Goal: Information Seeking & Learning: Learn about a topic

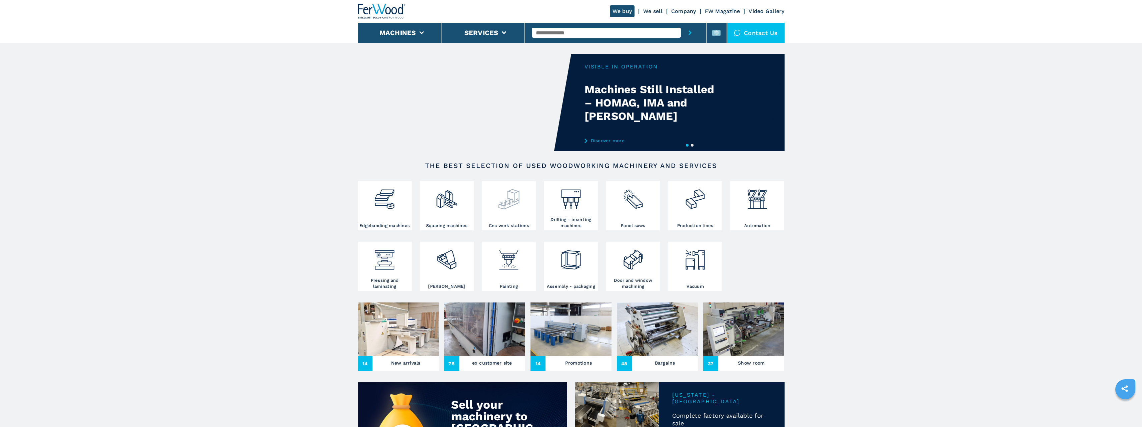
click at [507, 205] on img at bounding box center [509, 196] width 23 height 28
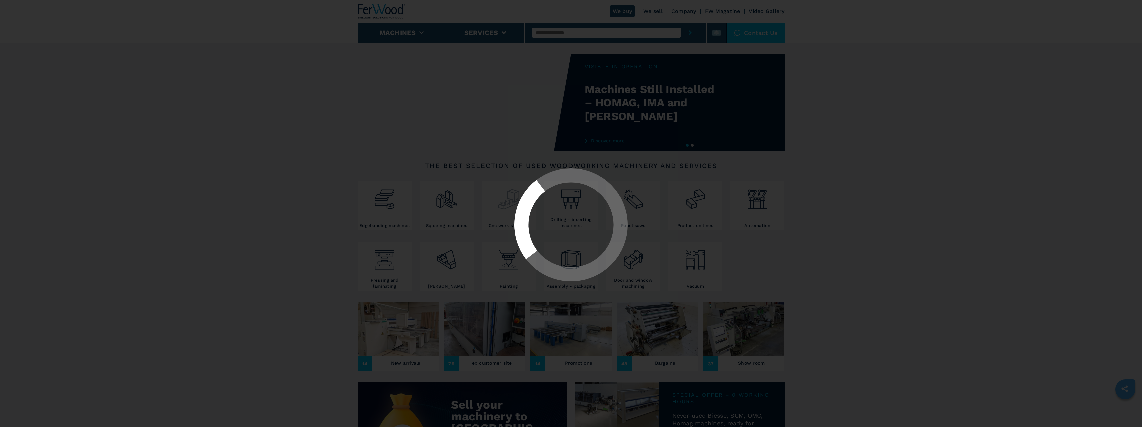
select select "**********"
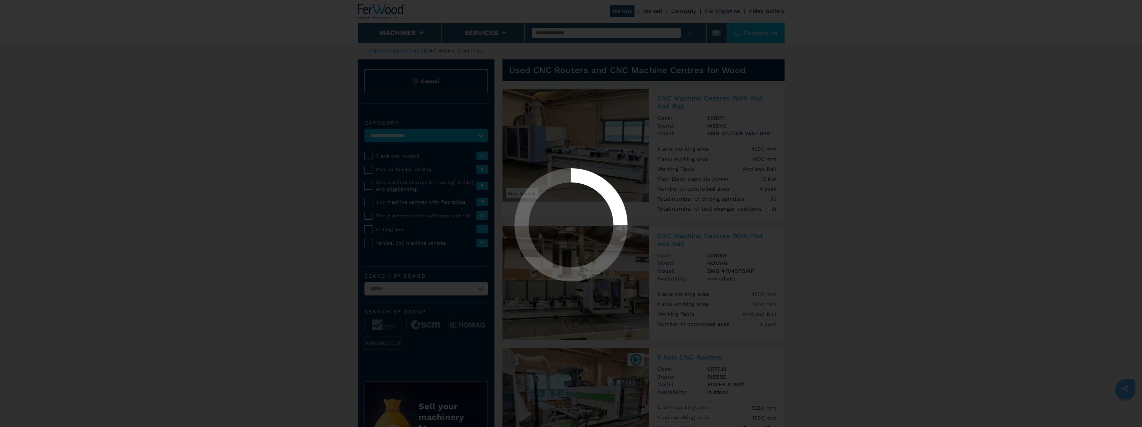
select select "**********"
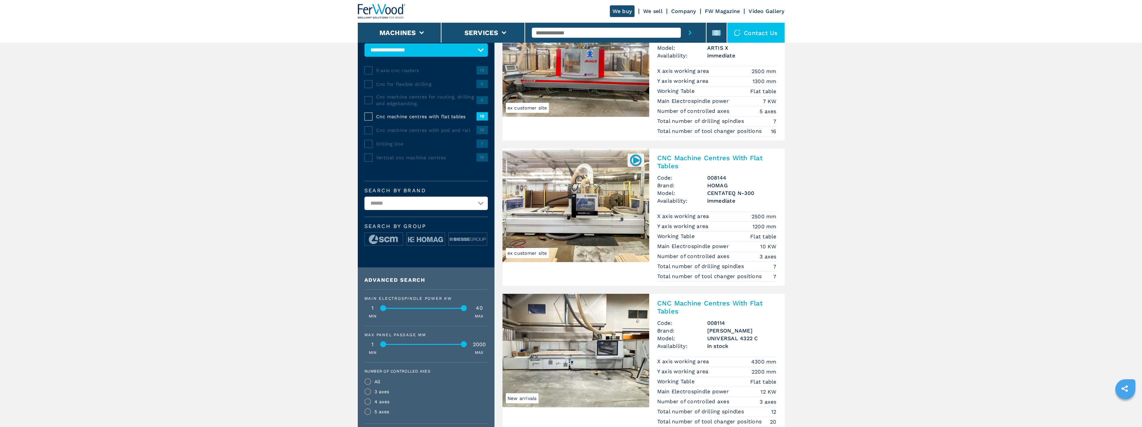
scroll to position [133, 0]
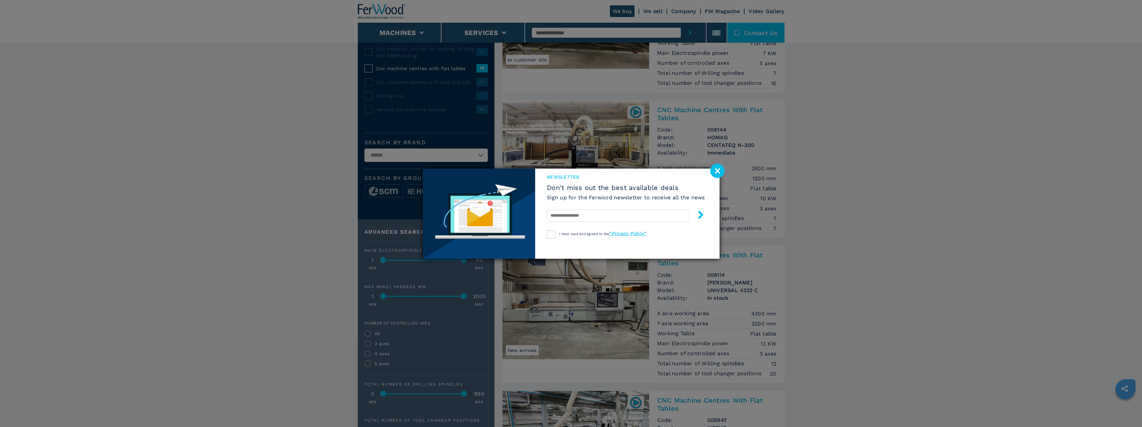
click at [716, 170] on image at bounding box center [717, 170] width 14 height 14
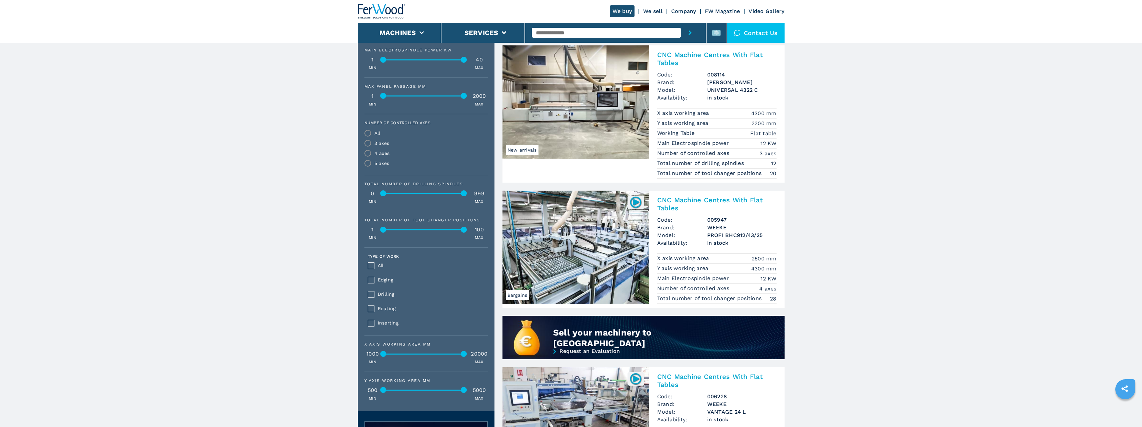
scroll to position [367, 0]
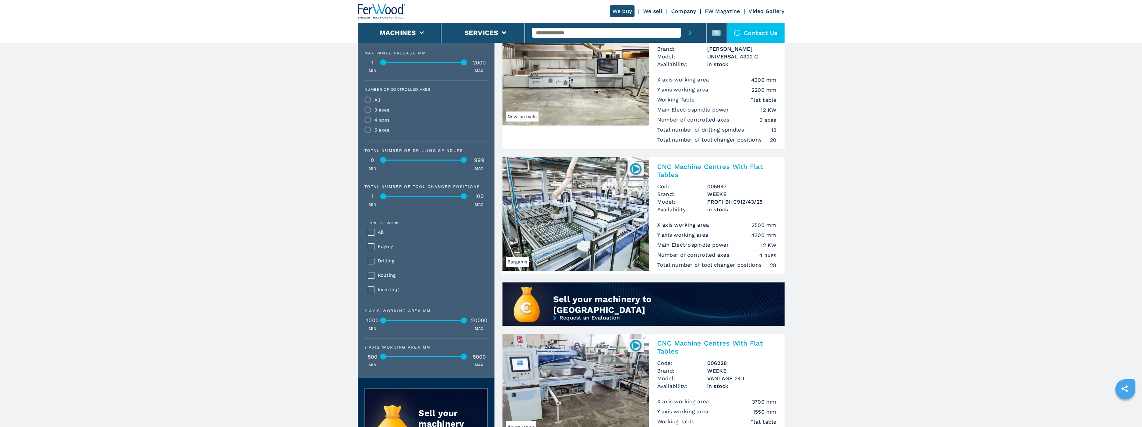
drag, startPoint x: 384, startPoint y: 319, endPoint x: 370, endPoint y: 324, distance: 14.7
click at [370, 324] on div "X axis working area mm 1000 20000 MIN MAX" at bounding box center [426, 320] width 123 height 23
drag, startPoint x: 462, startPoint y: 319, endPoint x: 424, endPoint y: 324, distance: 38.4
click at [424, 324] on div "X axis working area mm 1000 20000 MIN MAX" at bounding box center [426, 320] width 123 height 23
drag, startPoint x: 426, startPoint y: 322, endPoint x: 413, endPoint y: 322, distance: 12.7
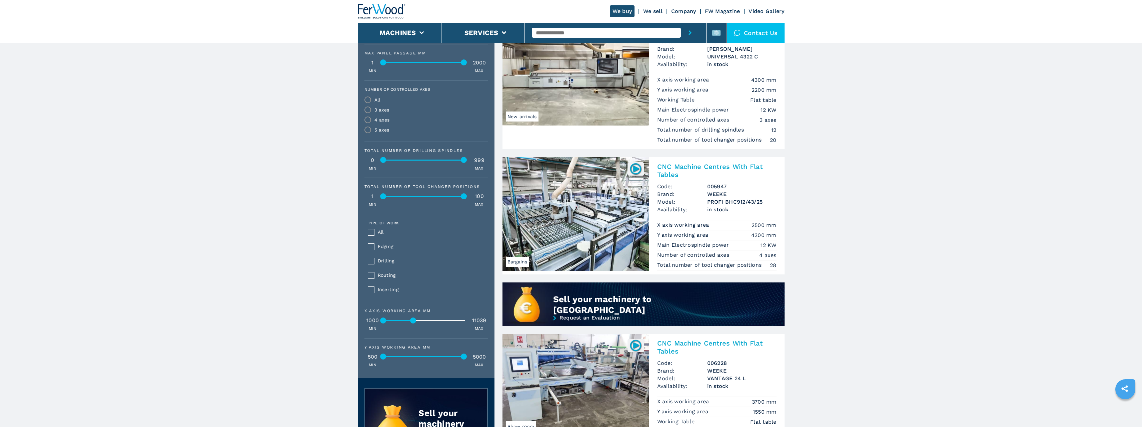
click at [413, 322] on div at bounding box center [414, 320] width 6 height 6
drag, startPoint x: 462, startPoint y: 355, endPoint x: 412, endPoint y: 355, distance: 50.0
click at [412, 355] on div at bounding box center [414, 356] width 6 height 6
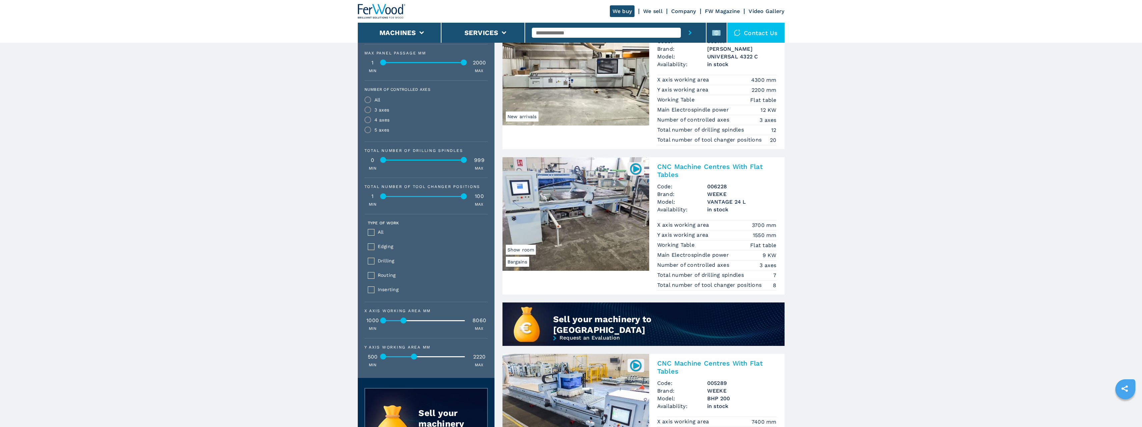
drag, startPoint x: 413, startPoint y: 320, endPoint x: 403, endPoint y: 322, distance: 10.0
click at [403, 322] on div at bounding box center [404, 320] width 6 height 6
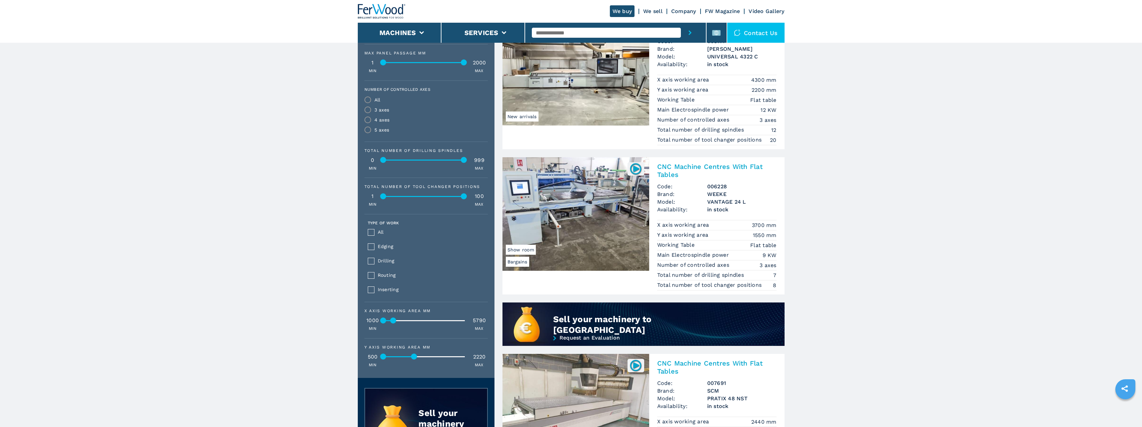
drag, startPoint x: 404, startPoint y: 319, endPoint x: 393, endPoint y: 319, distance: 10.3
click at [393, 319] on div at bounding box center [394, 320] width 6 height 6
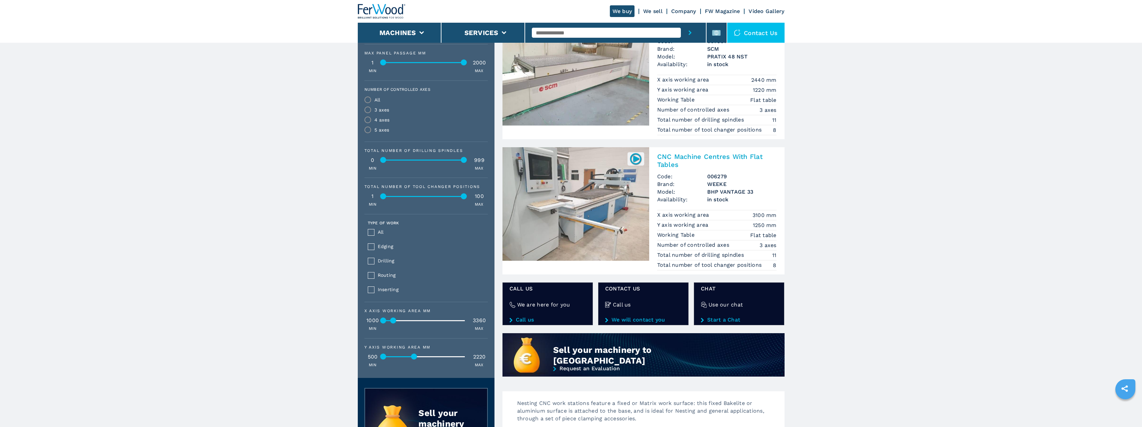
click at [211, 300] on main "**********" at bounding box center [571, 201] width 1142 height 1136
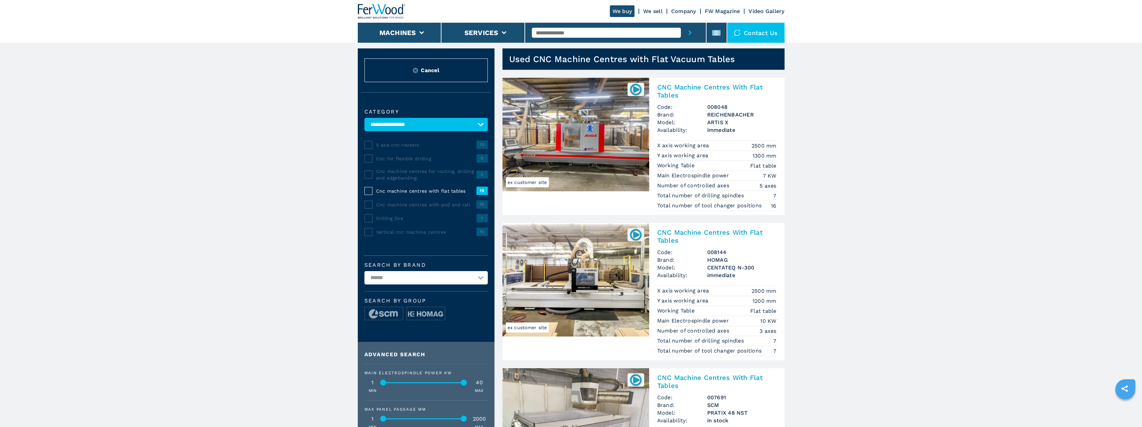
scroll to position [0, 0]
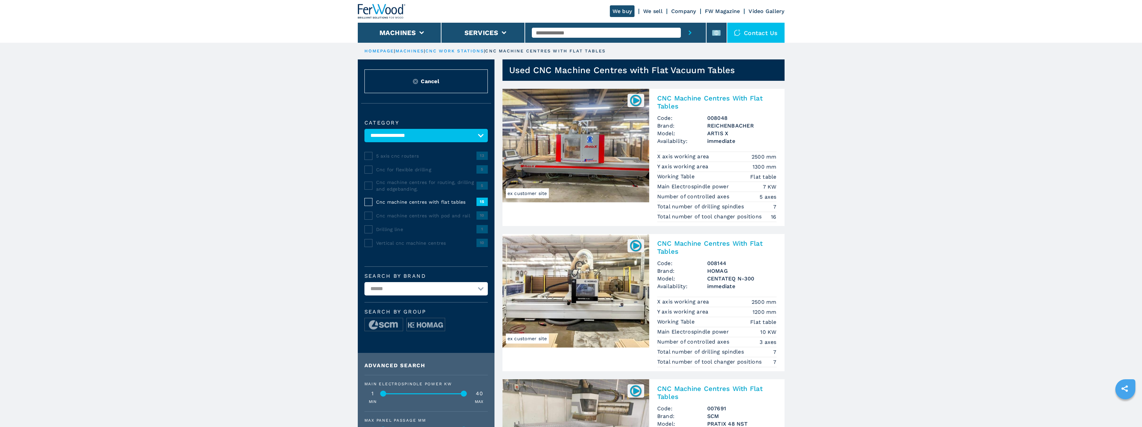
click at [600, 292] on img at bounding box center [576, 290] width 147 height 113
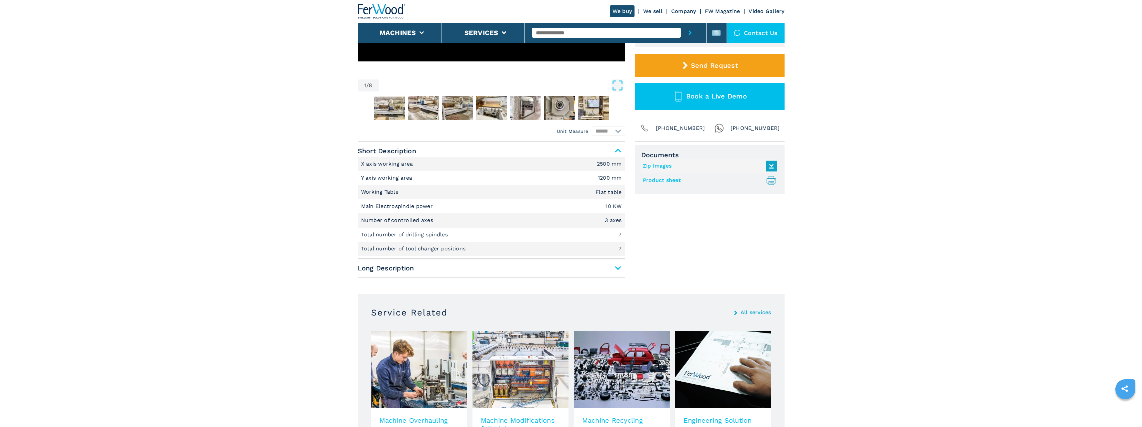
scroll to position [200, 0]
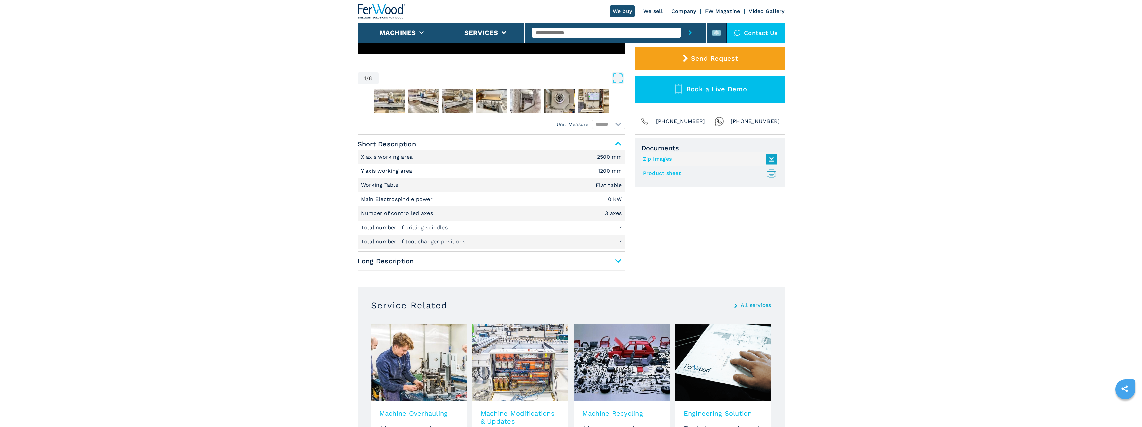
click at [617, 261] on span "Long Description" at bounding box center [492, 261] width 268 height 12
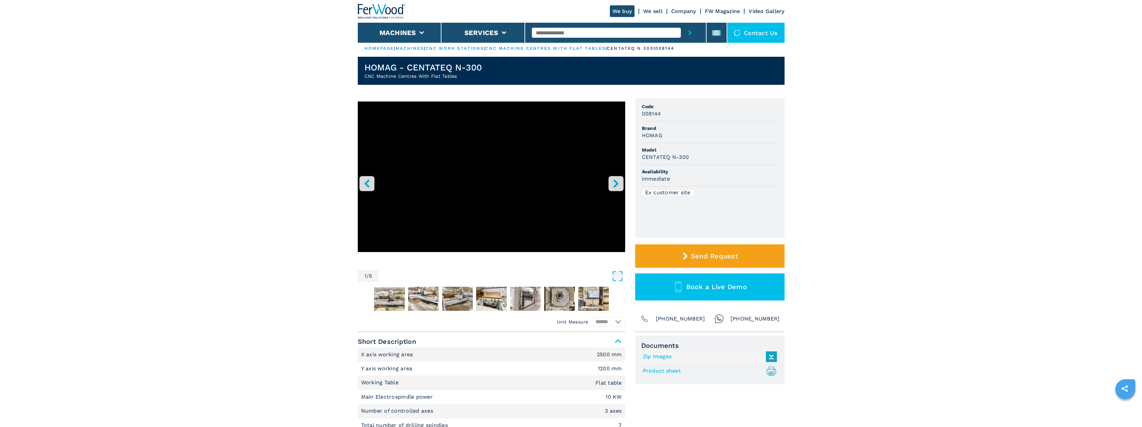
scroll to position [0, 0]
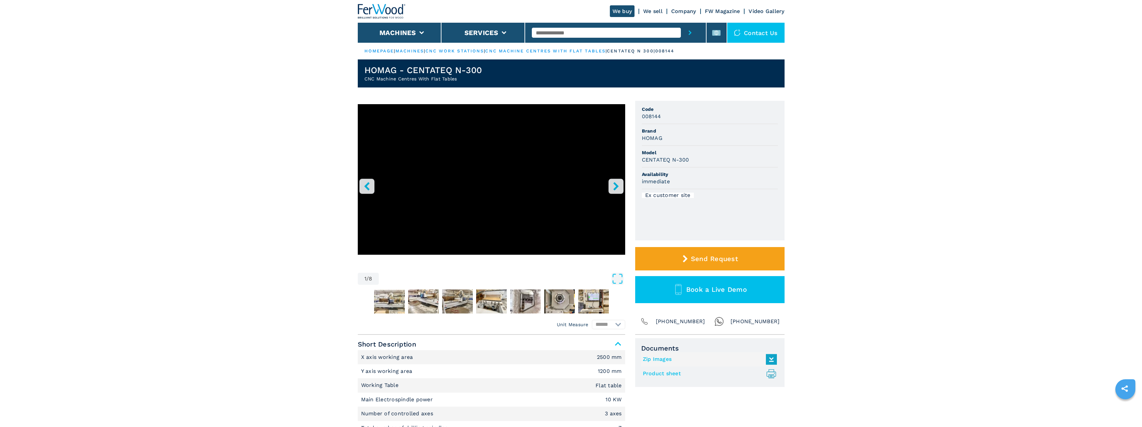
drag, startPoint x: 324, startPoint y: 330, endPoint x: 332, endPoint y: 305, distance: 26.3
select select "**********"
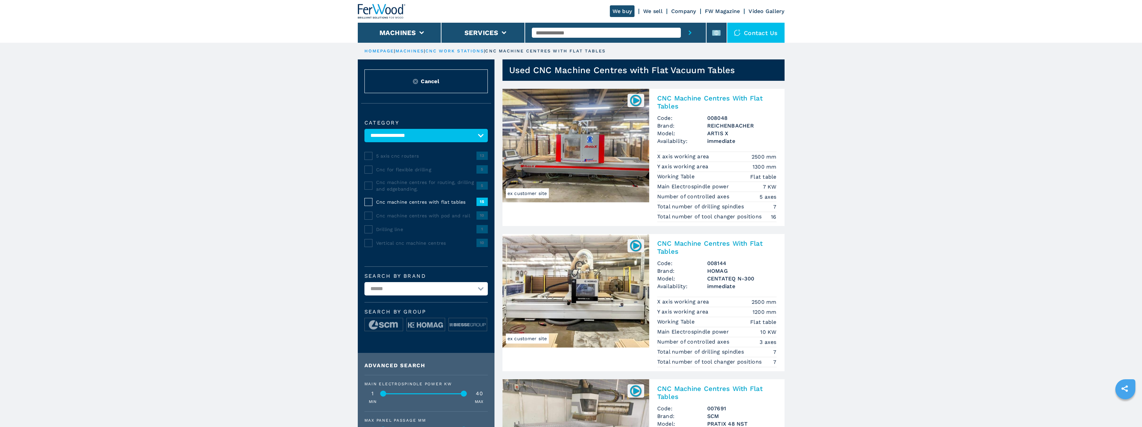
drag, startPoint x: 371, startPoint y: 209, endPoint x: 360, endPoint y: 208, distance: 11.1
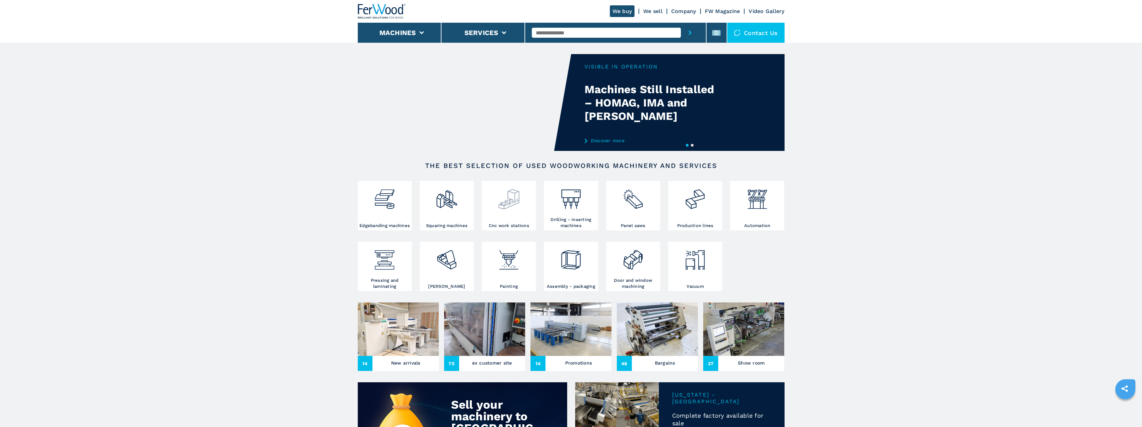
drag, startPoint x: 517, startPoint y: 191, endPoint x: 497, endPoint y: 186, distance: 20.8
select select "**********"
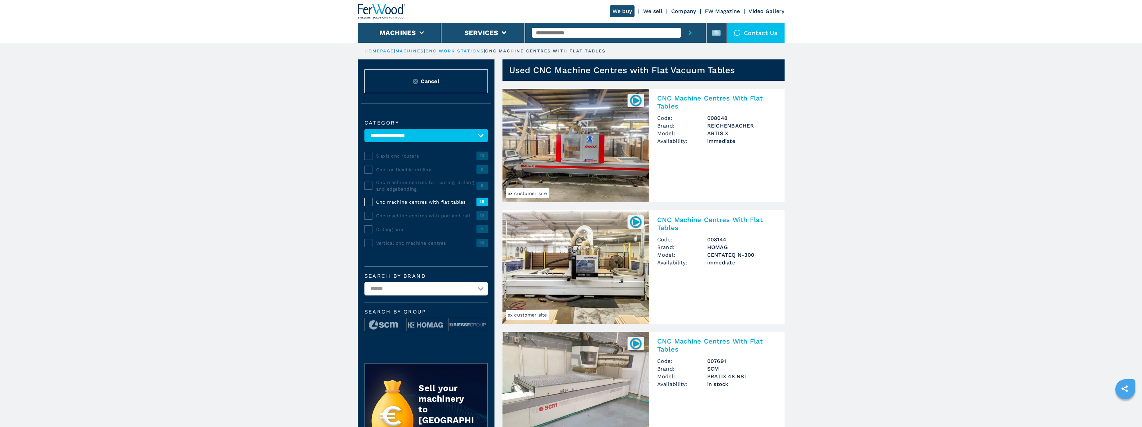
drag, startPoint x: 402, startPoint y: 203, endPoint x: 410, endPoint y: 193, distance: 12.3
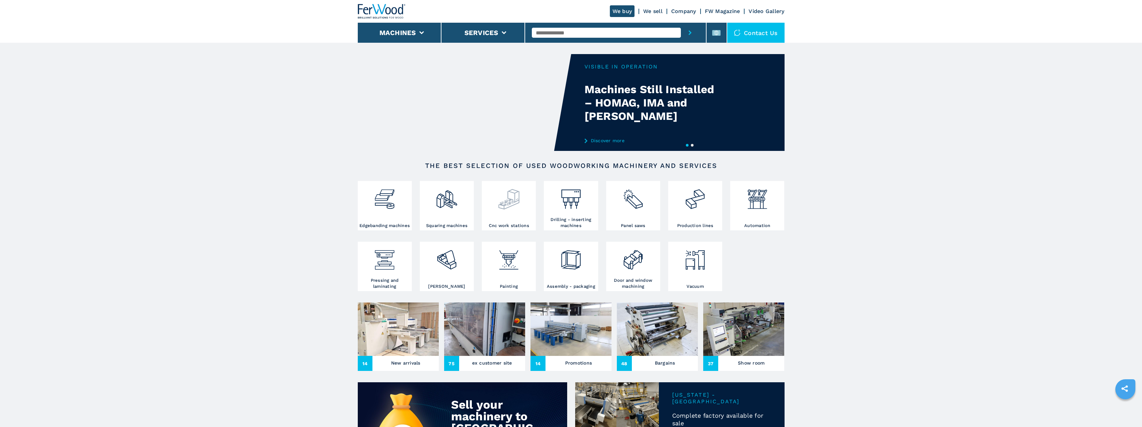
click at [510, 200] on img at bounding box center [509, 196] width 23 height 28
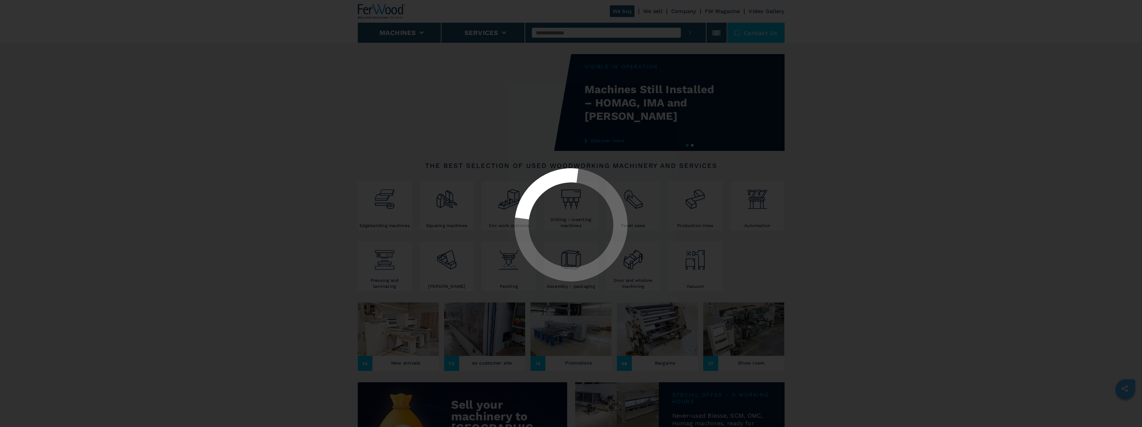
select select "**********"
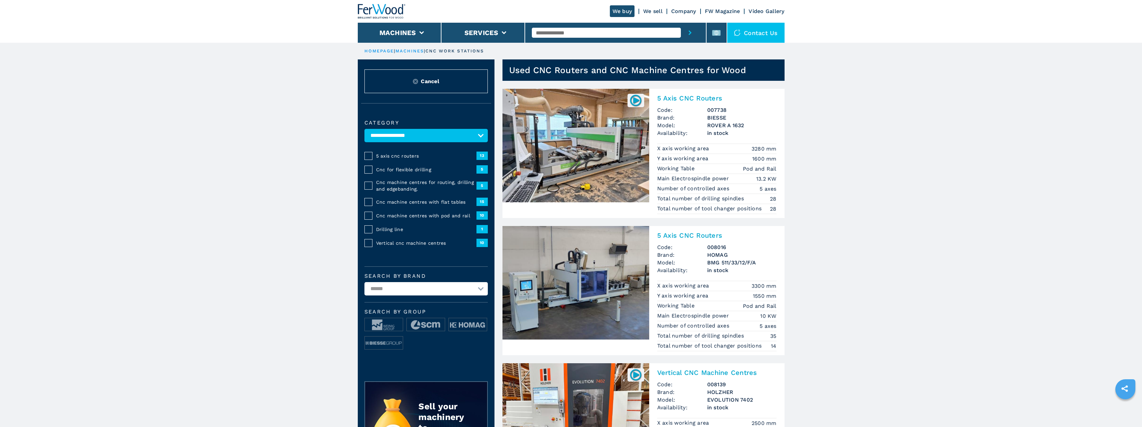
click at [554, 35] on input "text" at bounding box center [606, 33] width 149 height 10
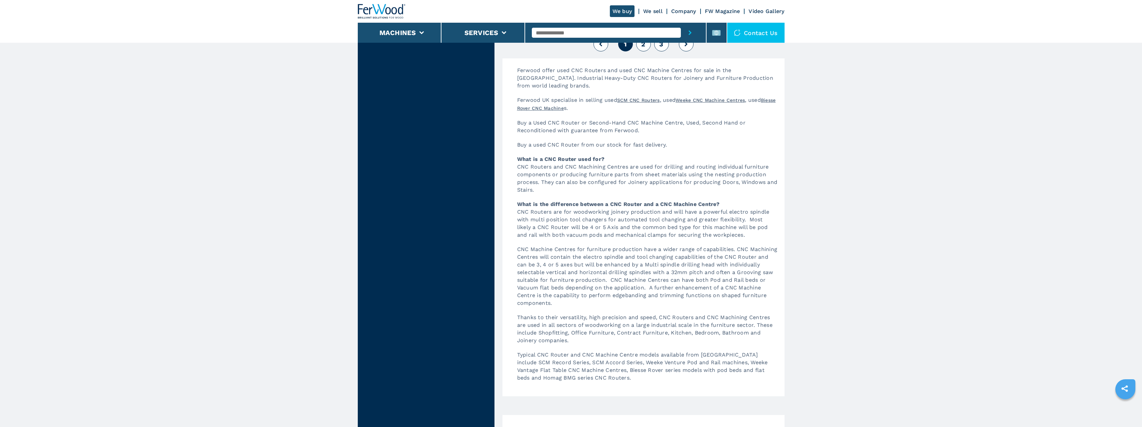
scroll to position [1768, 0]
